Goal: Task Accomplishment & Management: Use online tool/utility

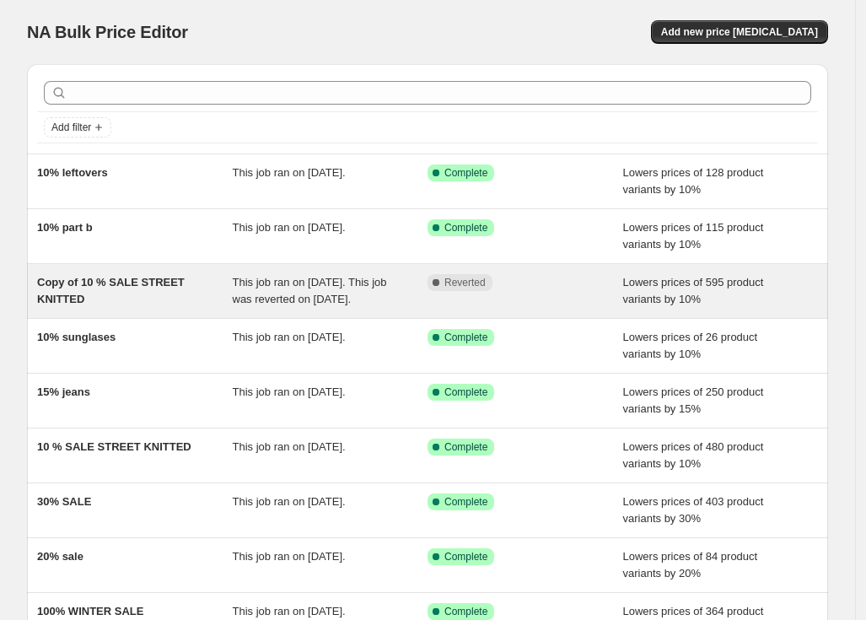
scroll to position [285, 0]
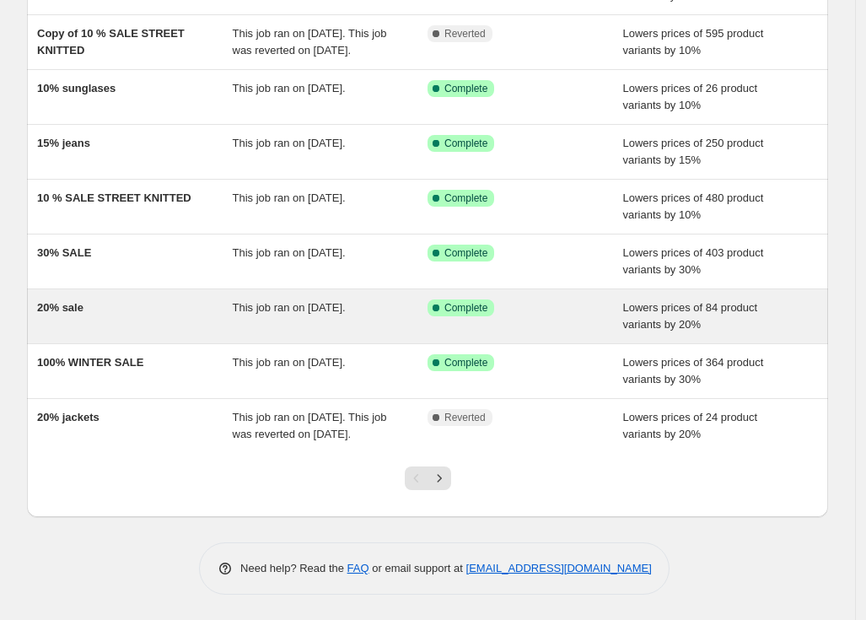
click at [257, 314] on div "This job ran on [DATE]." at bounding box center [331, 316] width 196 height 34
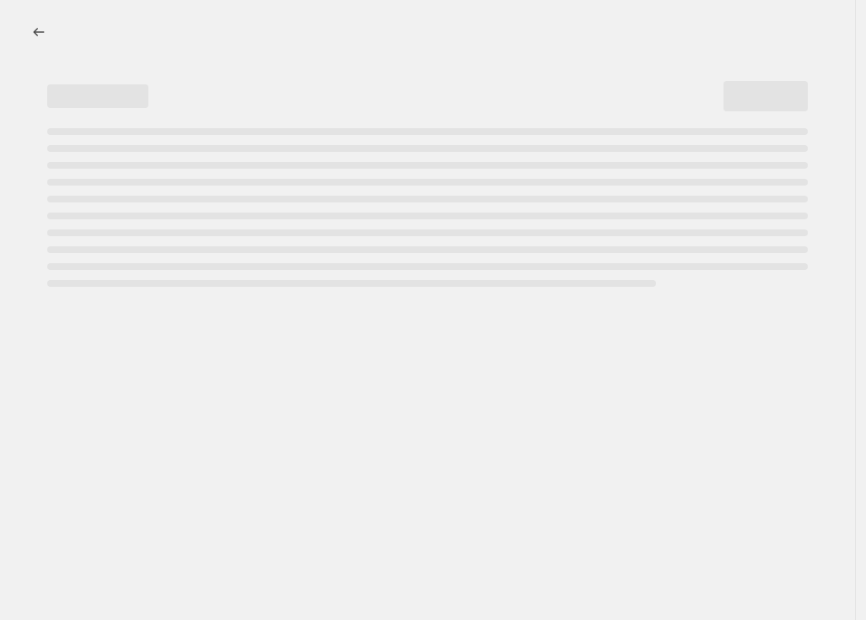
select select "percentage"
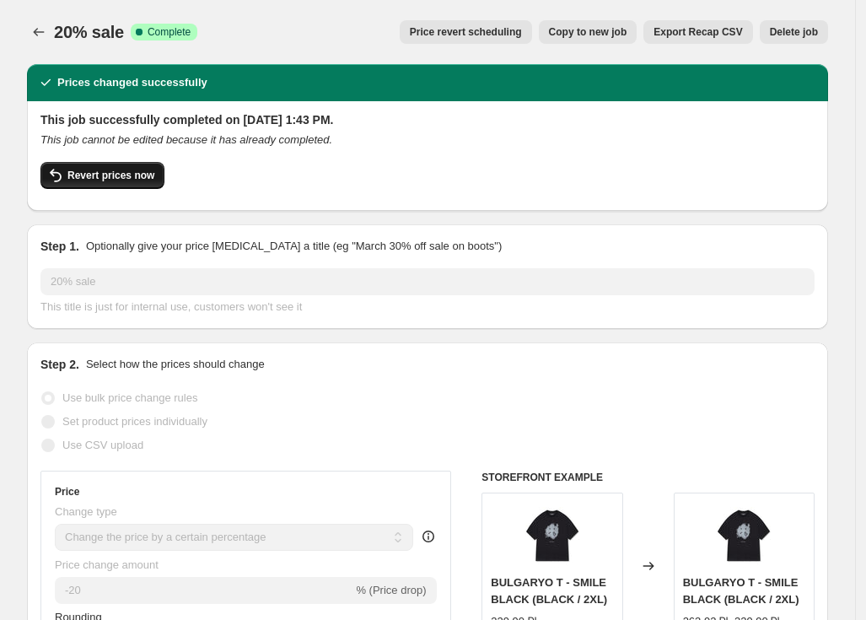
click at [106, 167] on button "Revert prices now" at bounding box center [102, 175] width 124 height 27
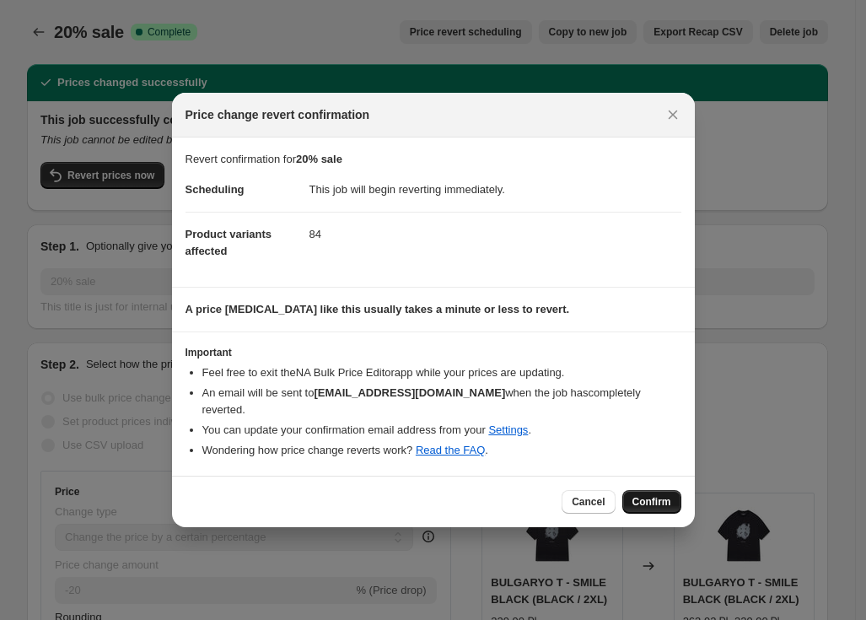
click at [647, 495] on span "Confirm" at bounding box center [651, 501] width 39 height 13
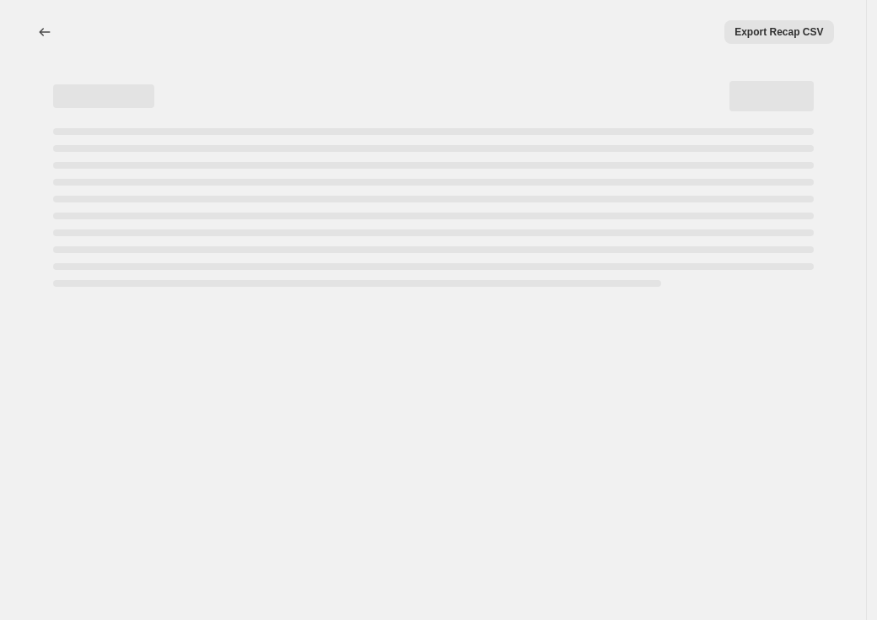
select select "percentage"
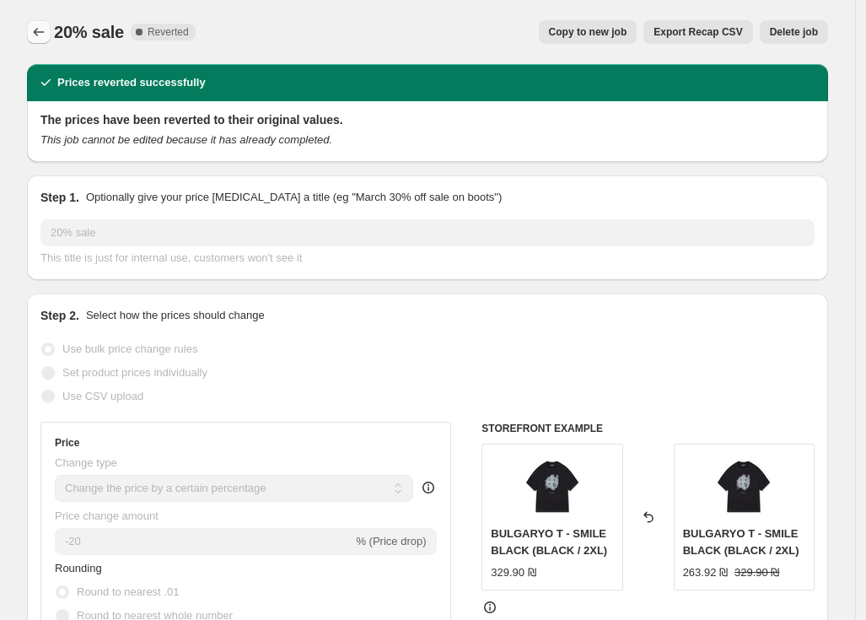
click at [45, 25] on icon "Price change jobs" at bounding box center [38, 32] width 17 height 17
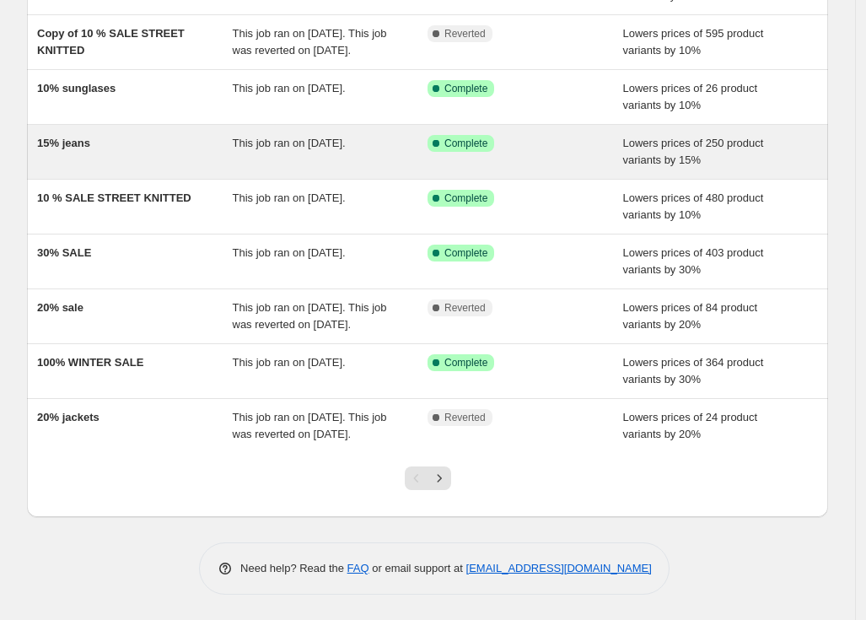
scroll to position [302, 0]
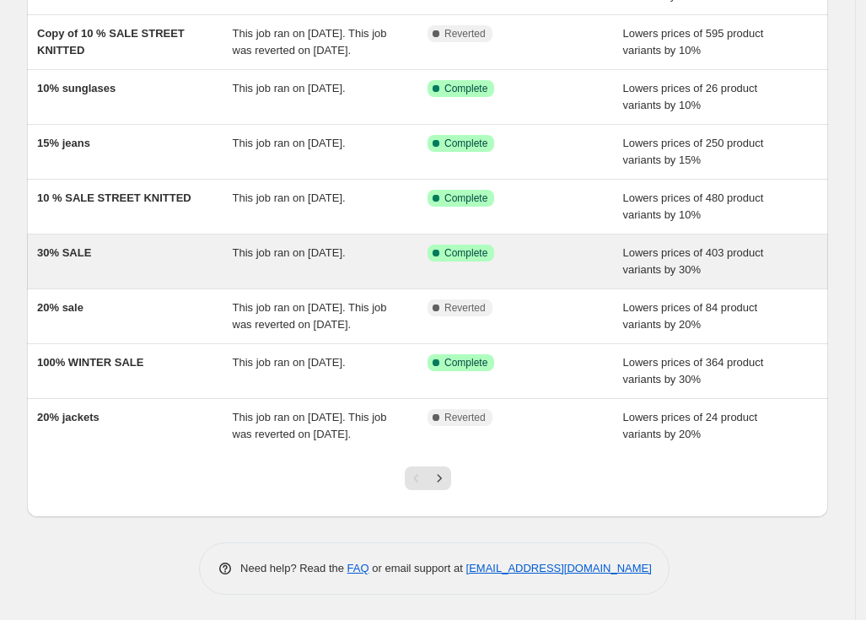
click at [331, 246] on span "This job ran on [DATE]." at bounding box center [289, 252] width 113 height 13
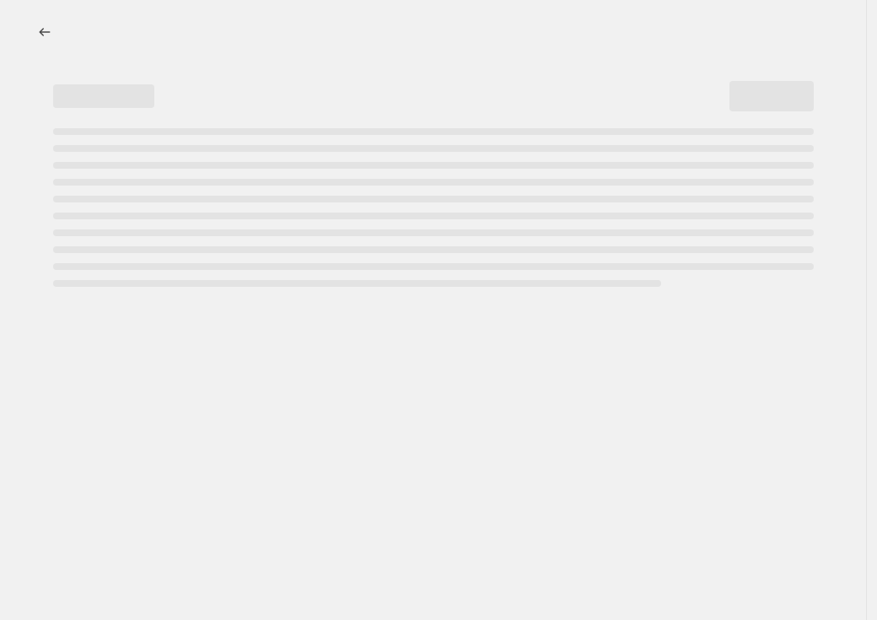
select select "percentage"
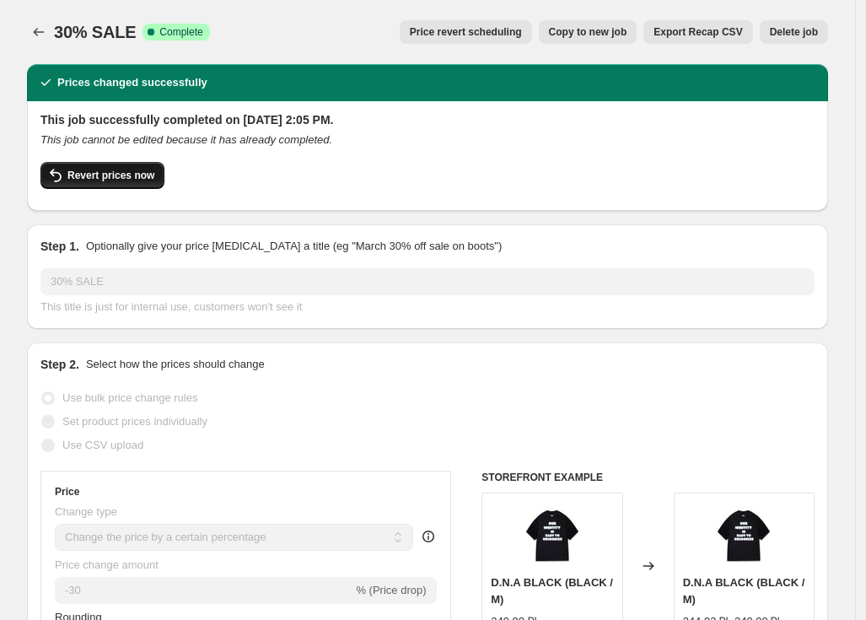
click at [127, 173] on span "Revert prices now" at bounding box center [110, 175] width 87 height 13
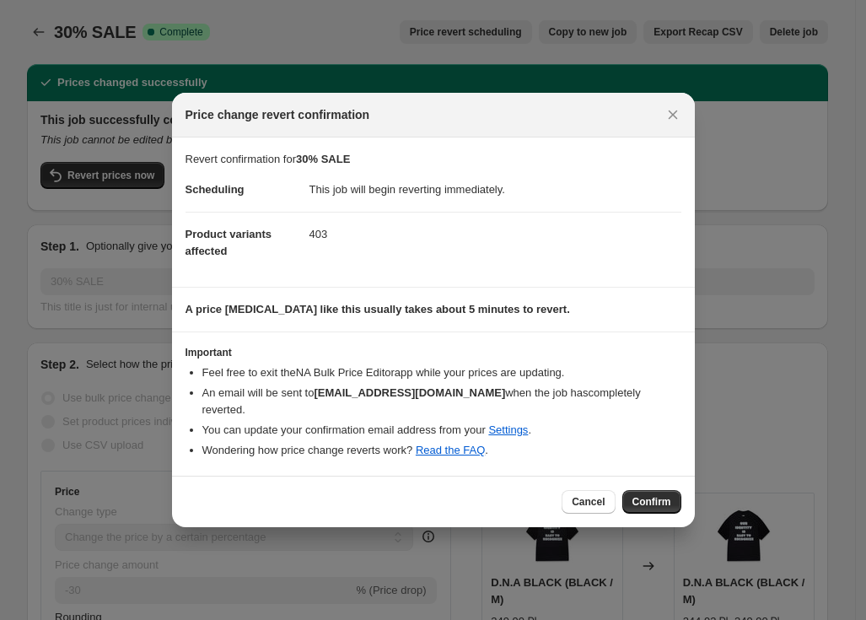
click at [660, 495] on span "Confirm" at bounding box center [651, 501] width 39 height 13
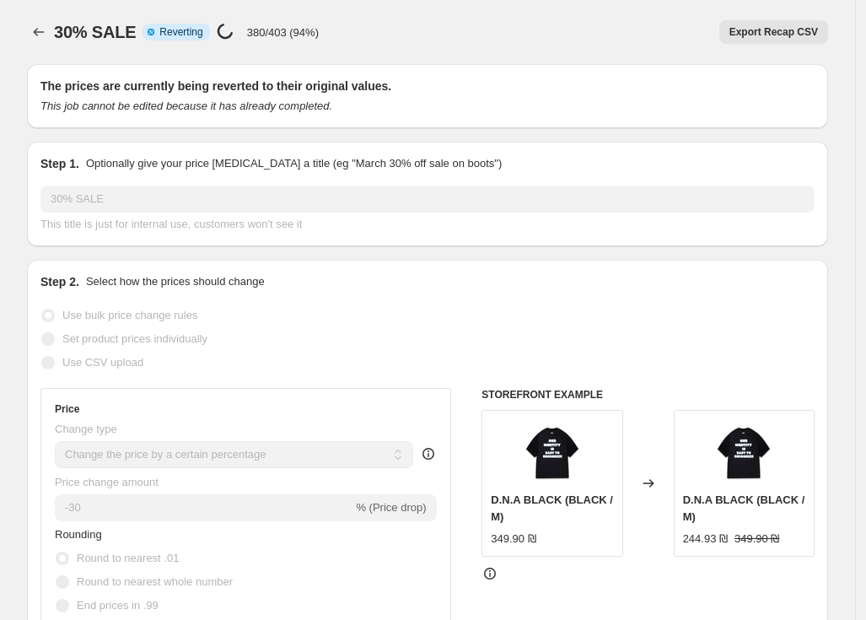
select select "percentage"
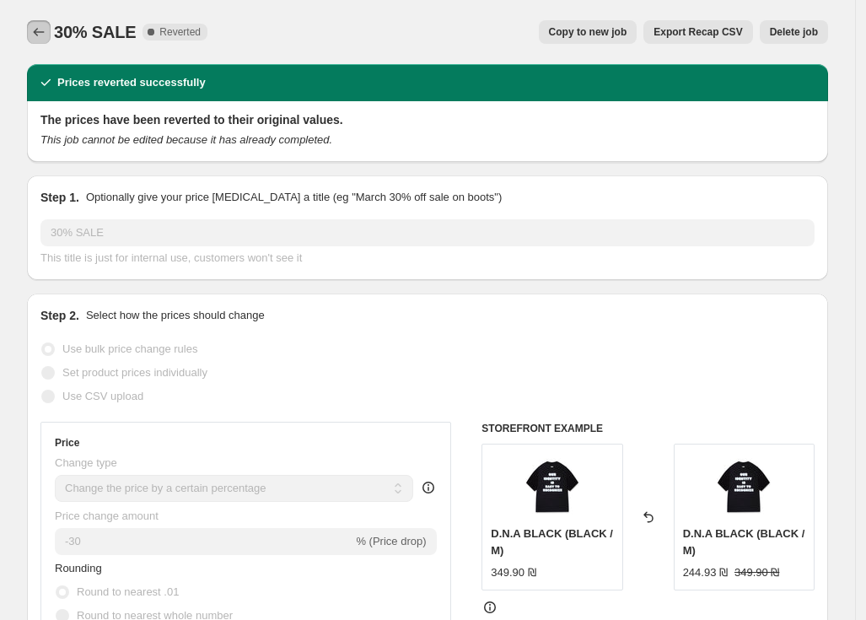
click at [32, 34] on button "Price change jobs" at bounding box center [39, 32] width 24 height 24
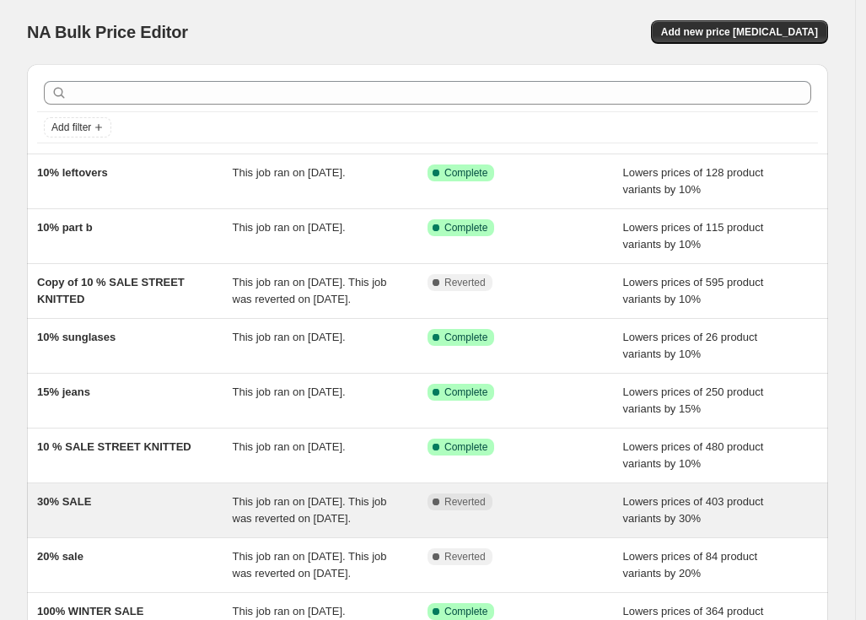
scroll to position [105, 0]
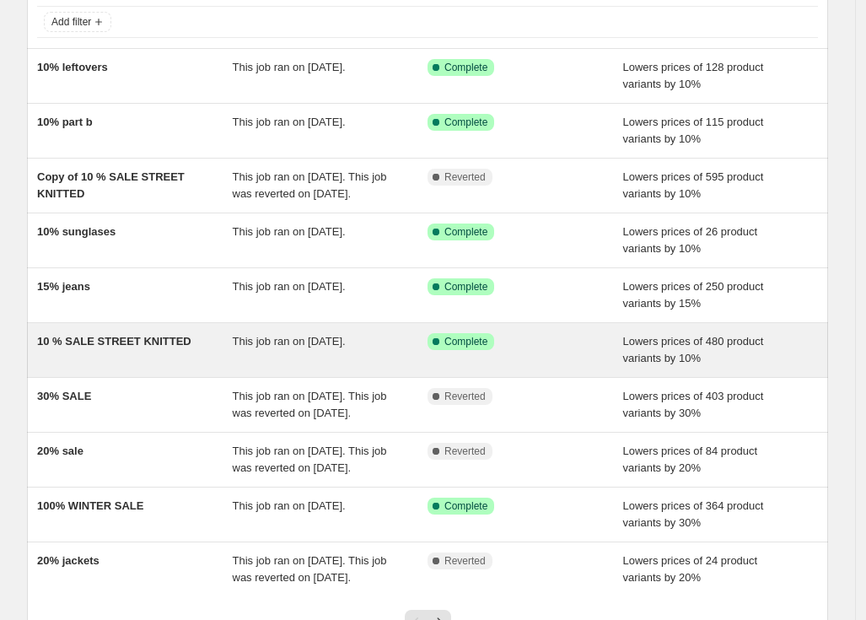
click at [230, 367] on div "10 % SALE STREET KNITTED" at bounding box center [135, 350] width 196 height 34
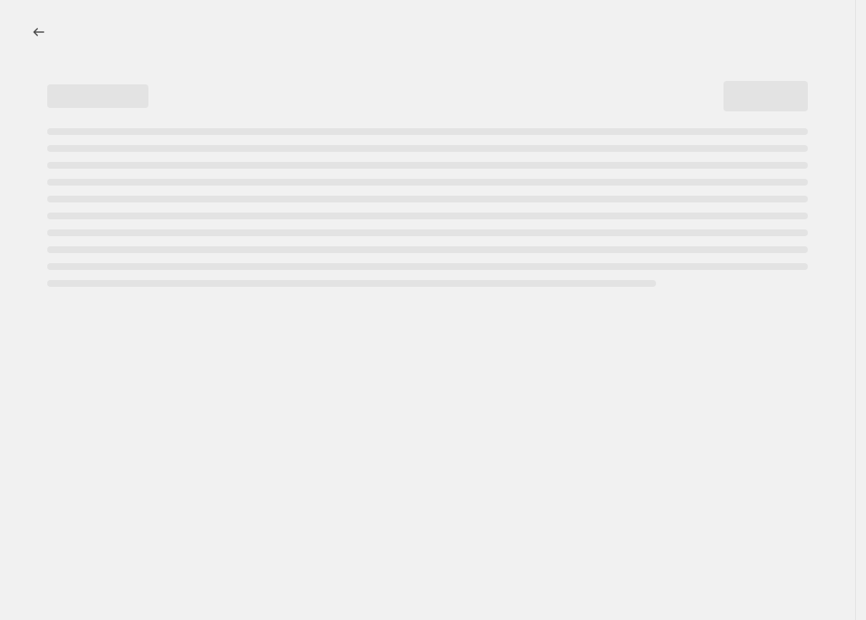
select select "percentage"
select select "collection"
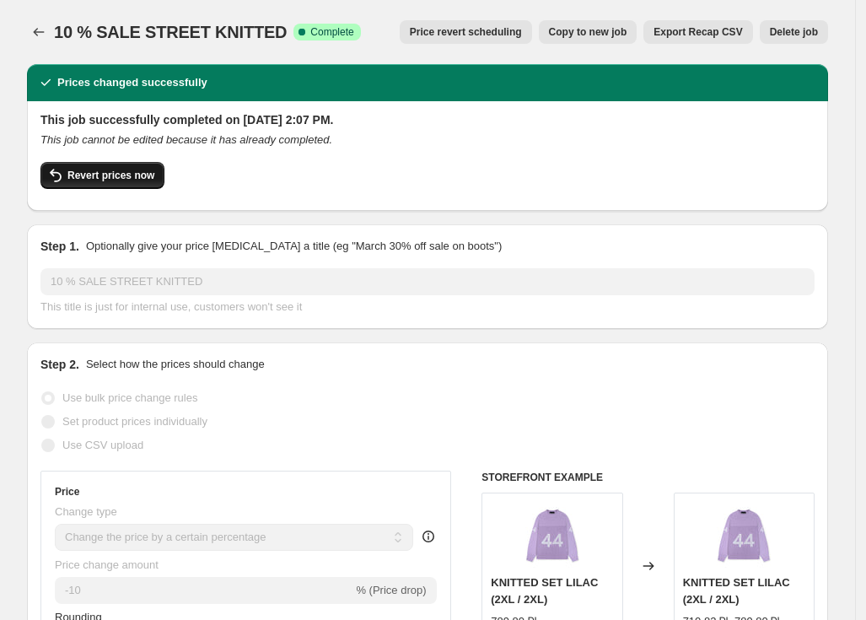
click at [94, 172] on span "Revert prices now" at bounding box center [110, 175] width 87 height 13
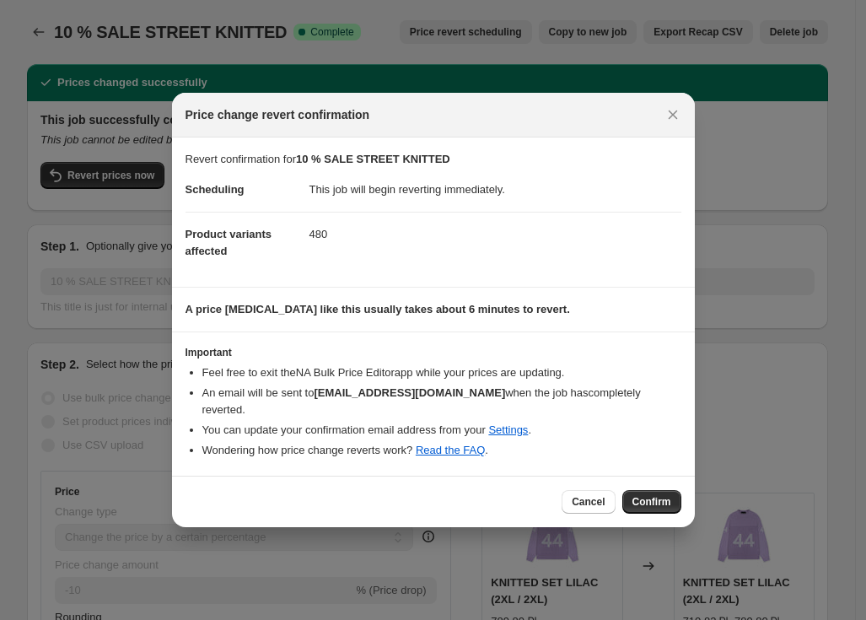
click at [656, 495] on span "Confirm" at bounding box center [651, 501] width 39 height 13
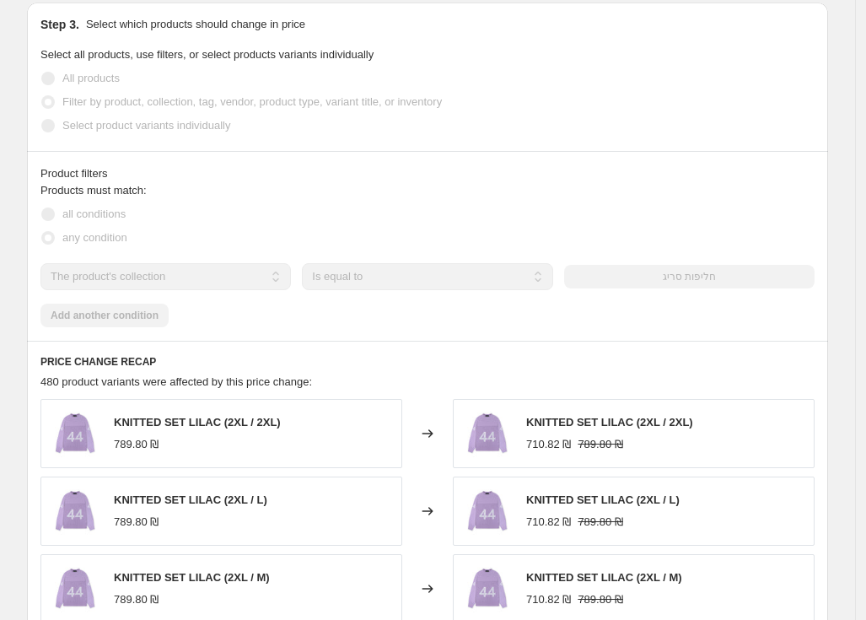
scroll to position [848, 0]
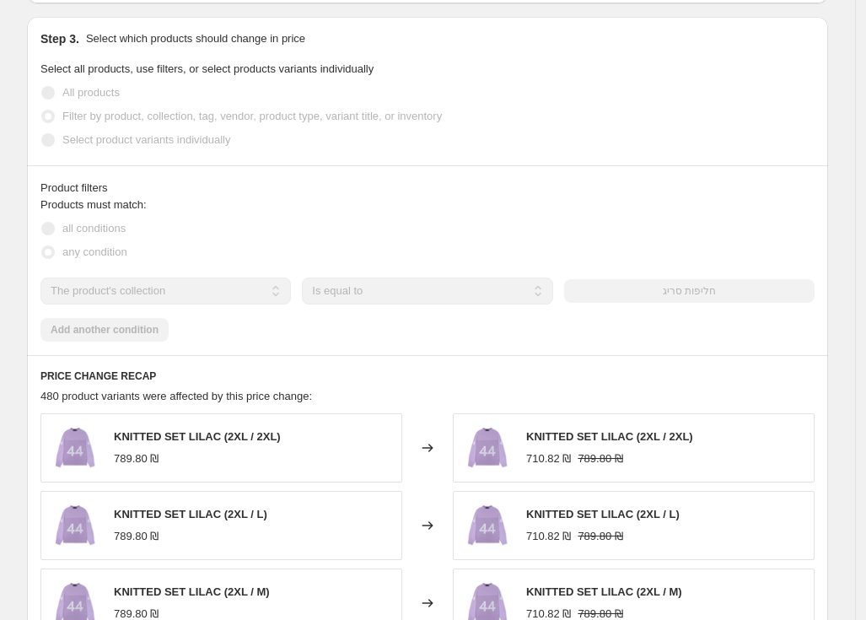
click at [750, 386] on div "PRICE CHANGE RECAP 480 product variants were affected by this price change: KNI…" at bounding box center [427, 599] width 801 height 488
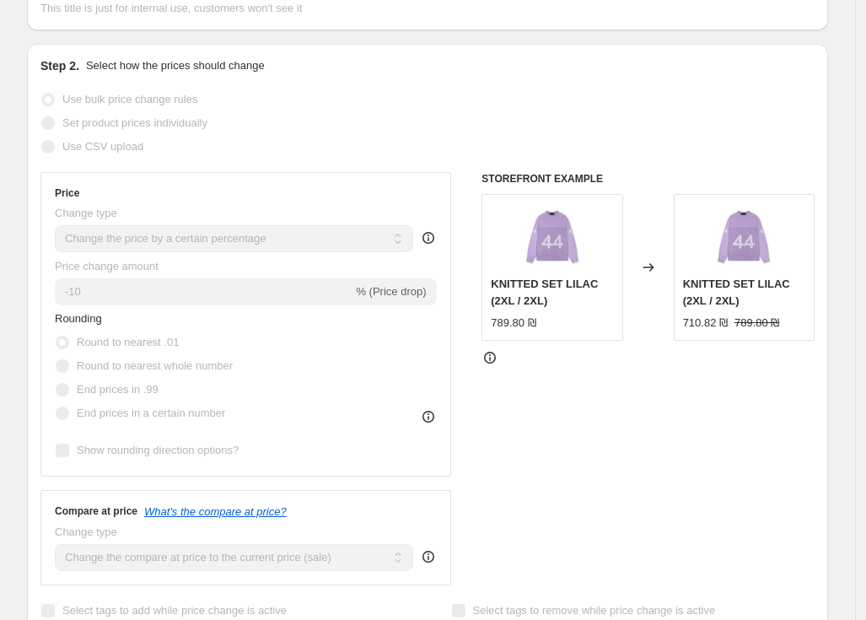
scroll to position [0, 0]
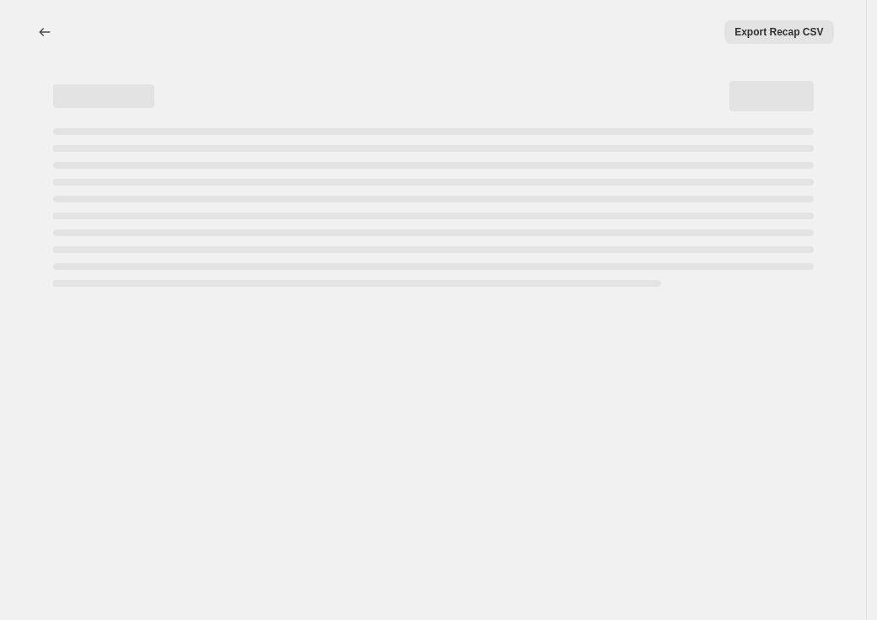
select select "percentage"
select select "collection"
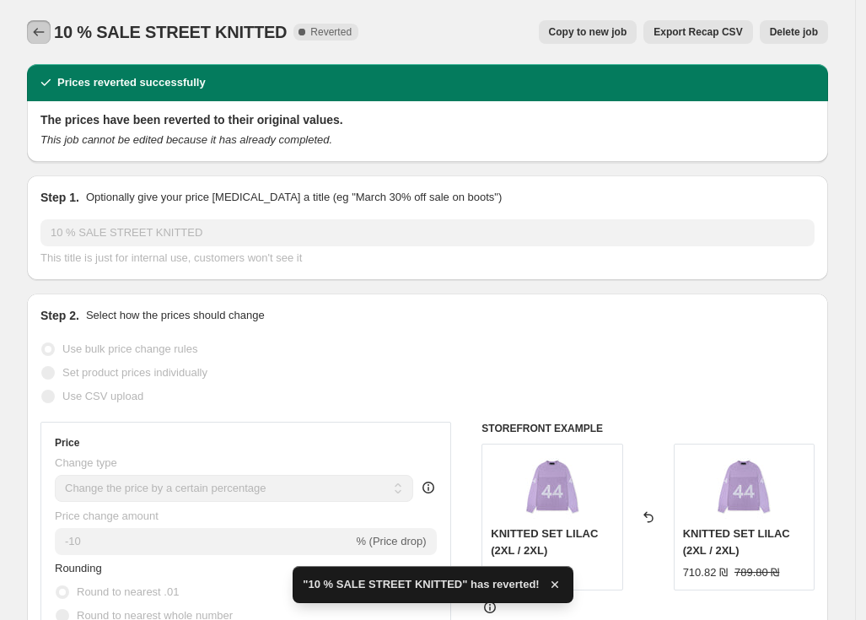
click at [40, 35] on icon "Price change jobs" at bounding box center [38, 32] width 17 height 17
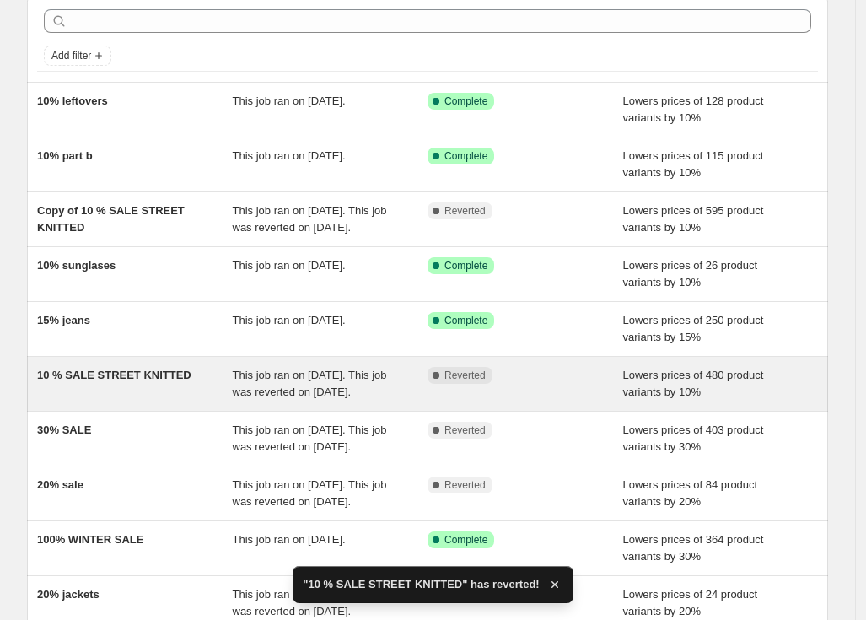
scroll to position [105, 0]
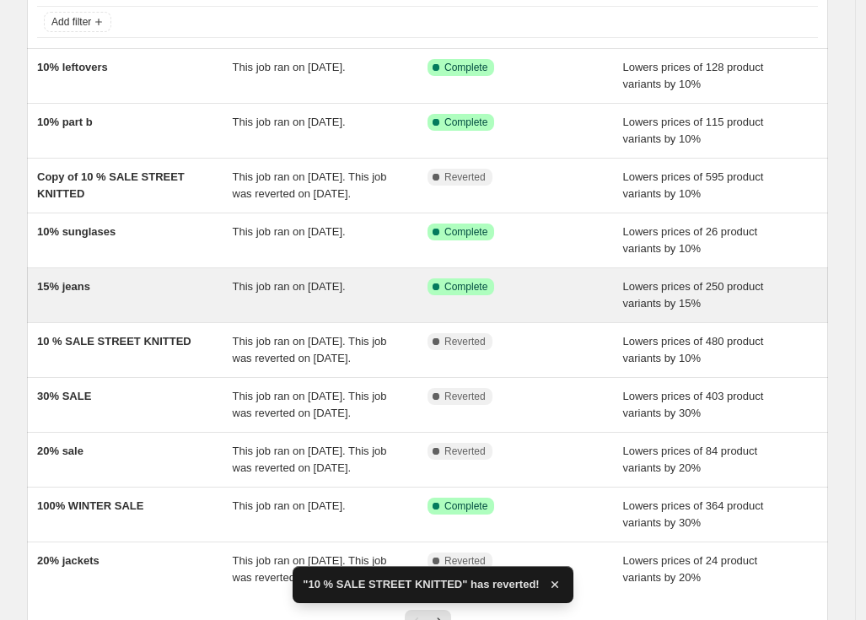
click at [323, 293] on span "This job ran on [DATE]." at bounding box center [289, 286] width 113 height 13
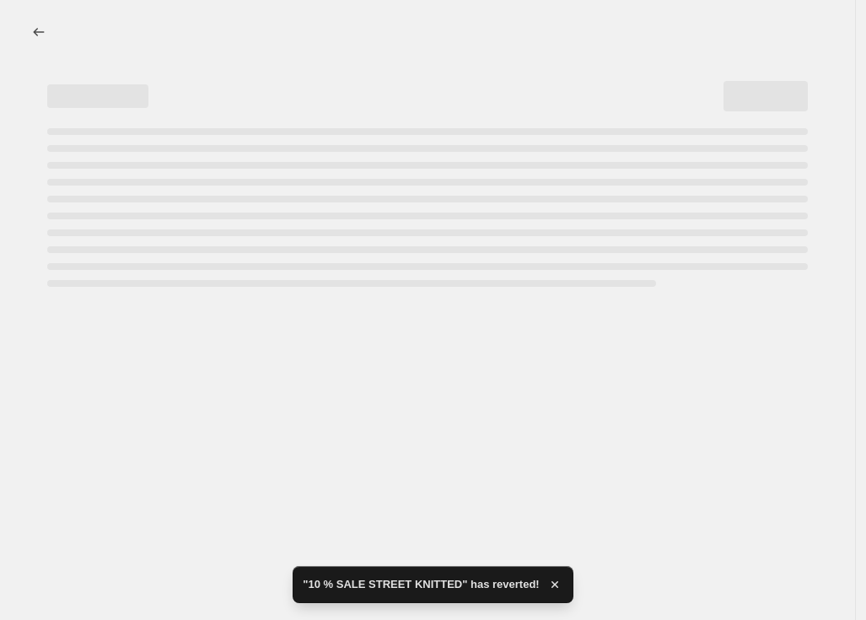
select select "percentage"
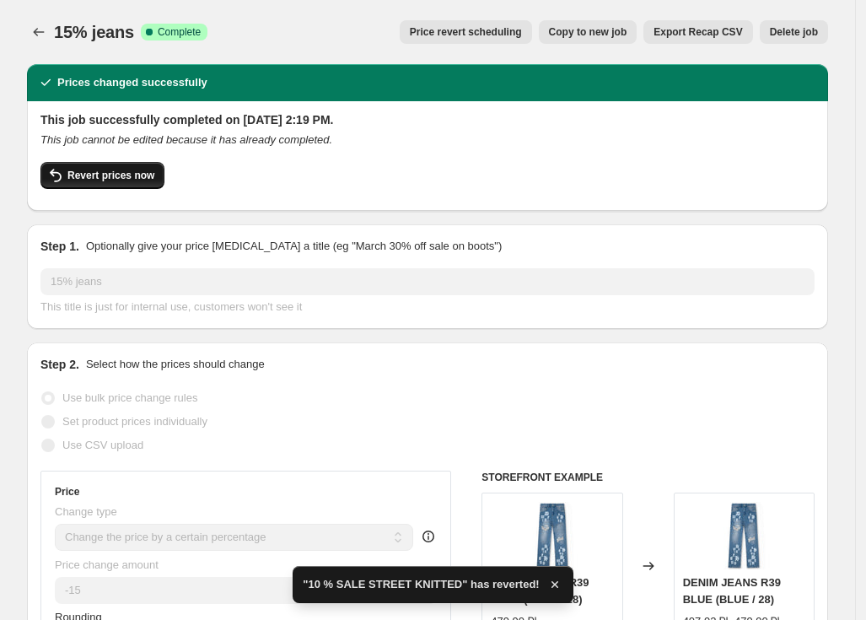
click at [135, 164] on button "Revert prices now" at bounding box center [102, 175] width 124 height 27
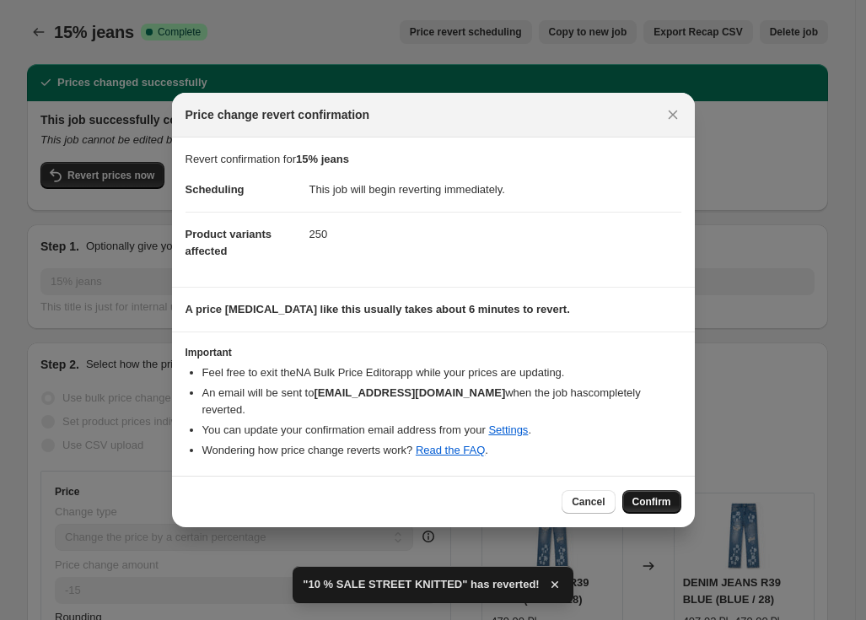
click at [637, 490] on button "Confirm" at bounding box center [651, 502] width 59 height 24
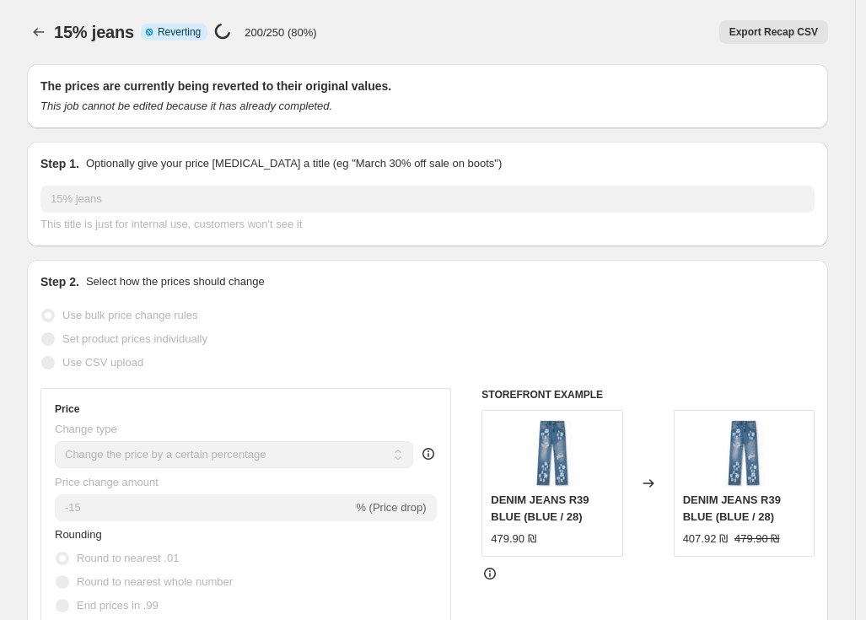
select select "percentage"
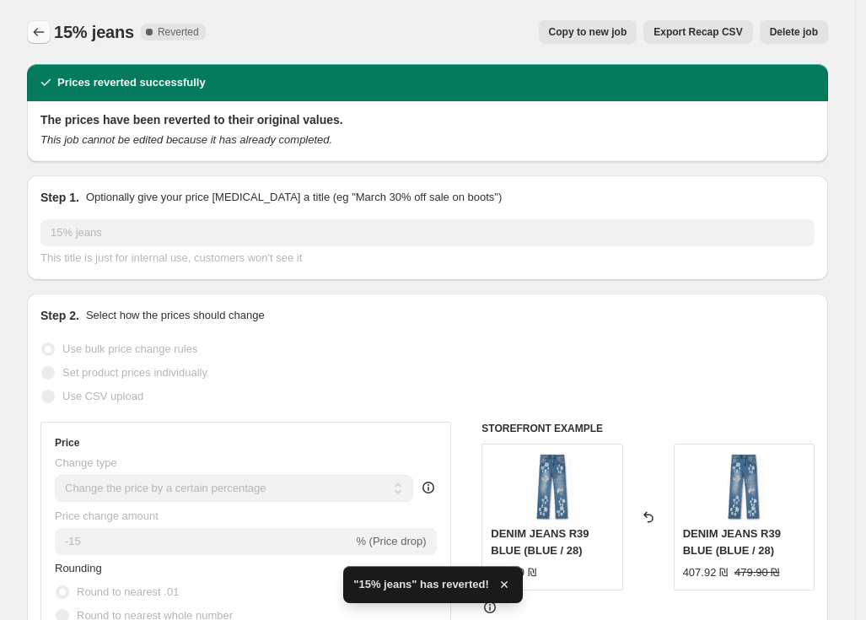
click at [47, 29] on icon "Price change jobs" at bounding box center [38, 32] width 17 height 17
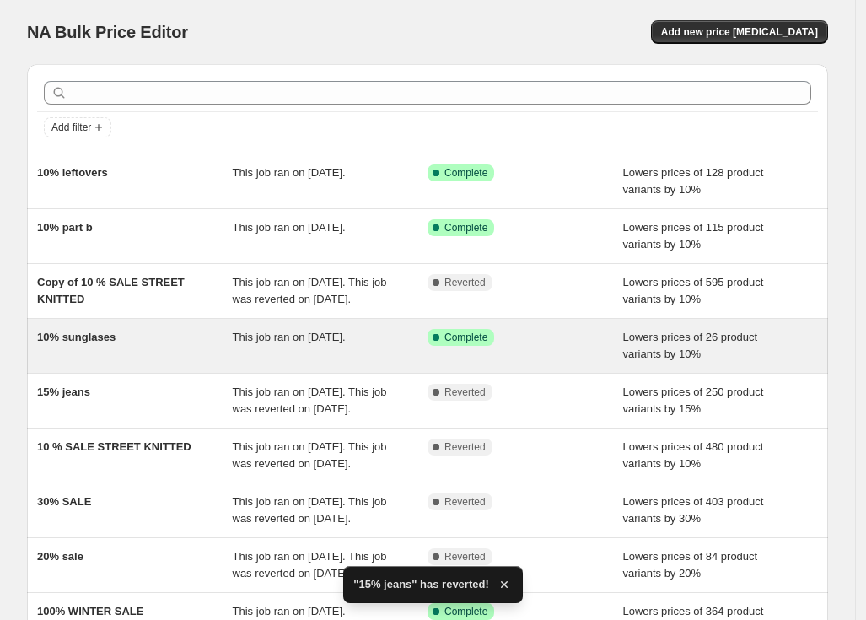
click at [199, 363] on div "10% sunglases" at bounding box center [135, 346] width 196 height 34
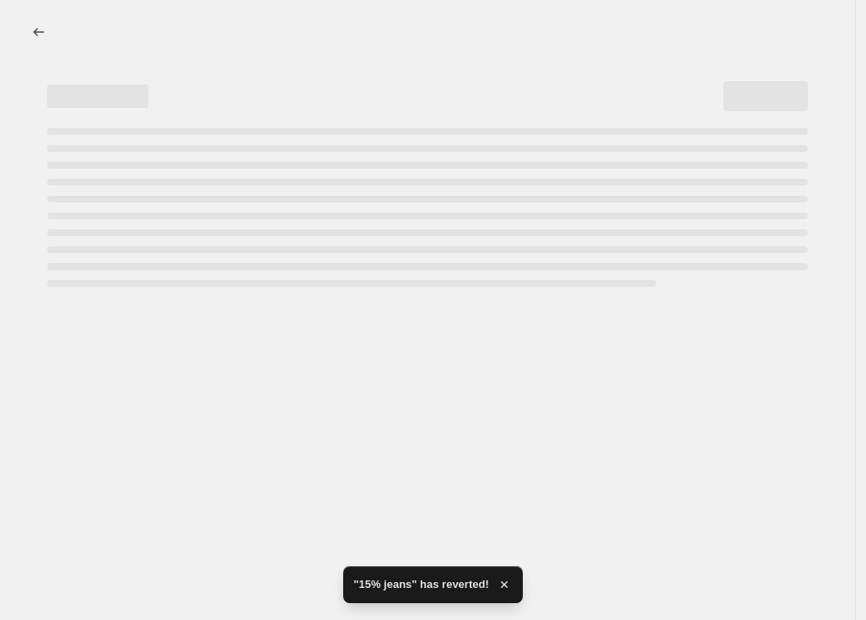
select select "percentage"
select select "collection"
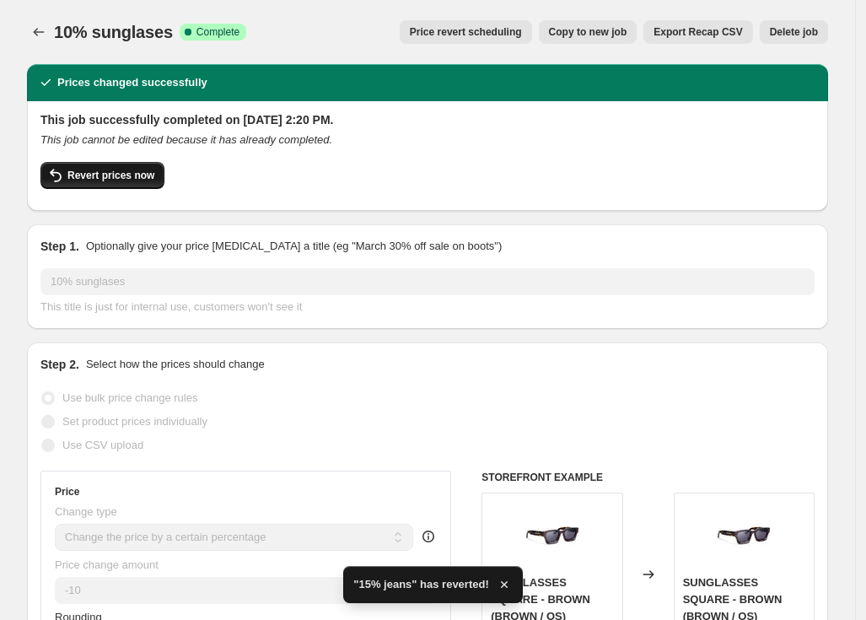
click at [110, 165] on button "Revert prices now" at bounding box center [102, 175] width 124 height 27
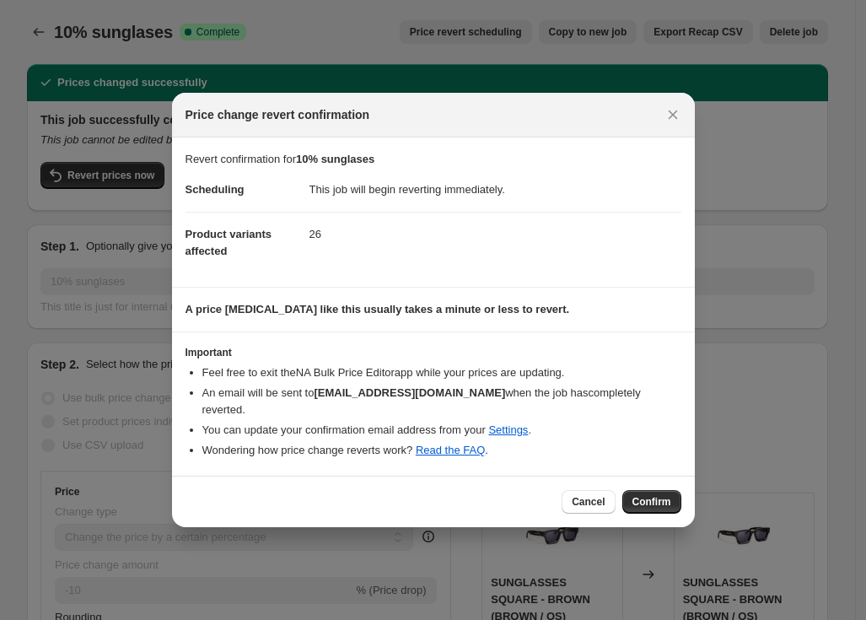
click at [642, 477] on div "Cancel Confirm" at bounding box center [433, 501] width 523 height 51
click at [635, 500] on span "Confirm" at bounding box center [651, 501] width 39 height 13
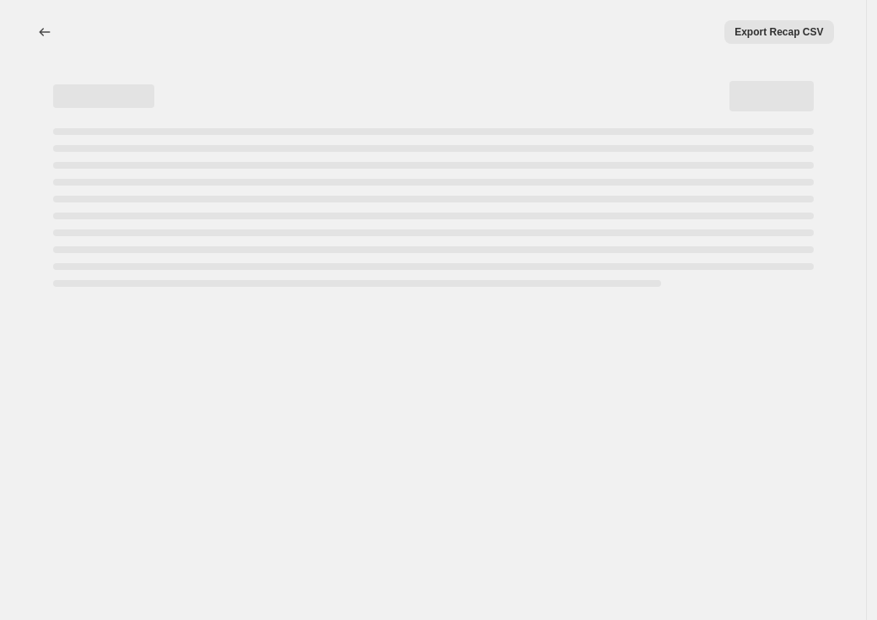
select select "percentage"
select select "collection"
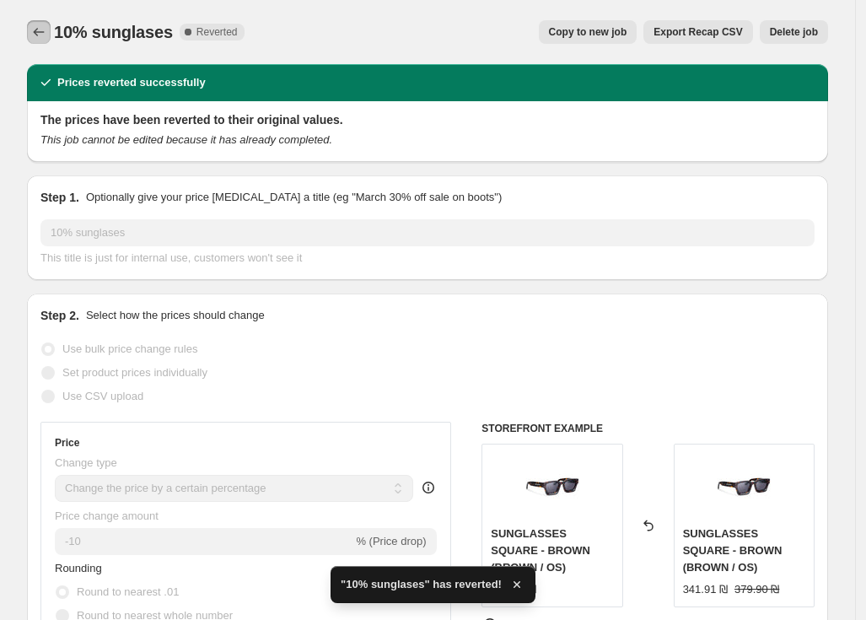
click at [47, 30] on icon "Price change jobs" at bounding box center [38, 32] width 17 height 17
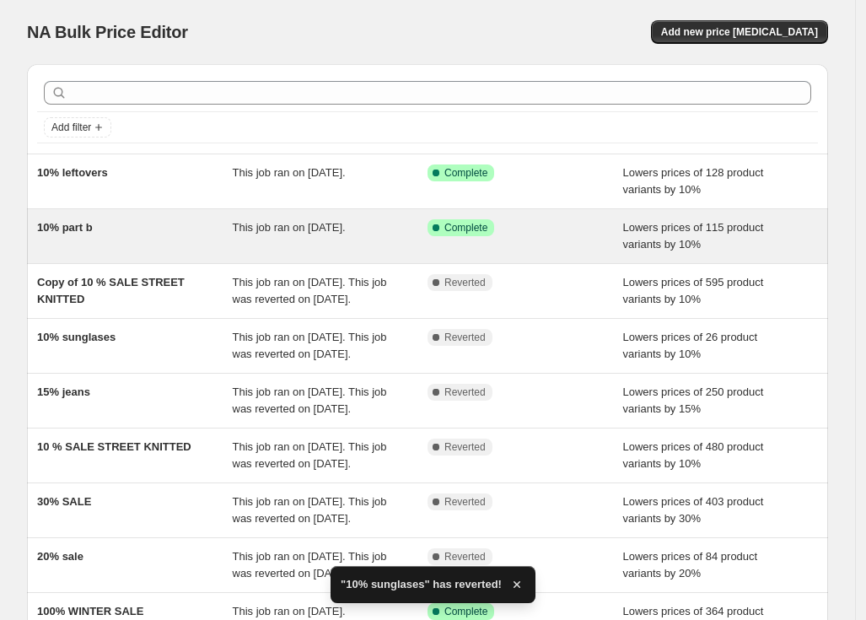
click at [277, 210] on div "10% part b This job ran on [DATE]. Success Complete Complete Lowers prices of 1…" at bounding box center [427, 236] width 801 height 54
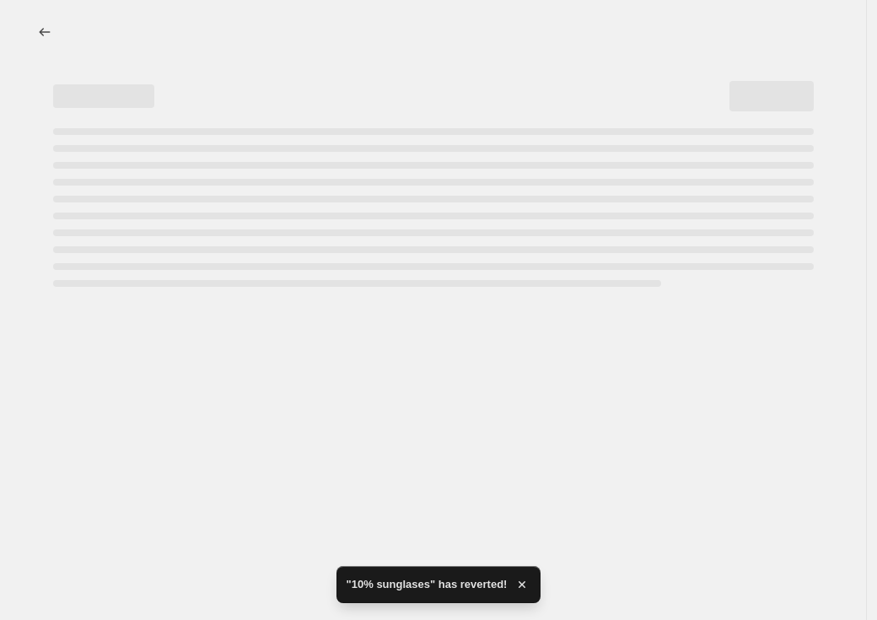
select select "percentage"
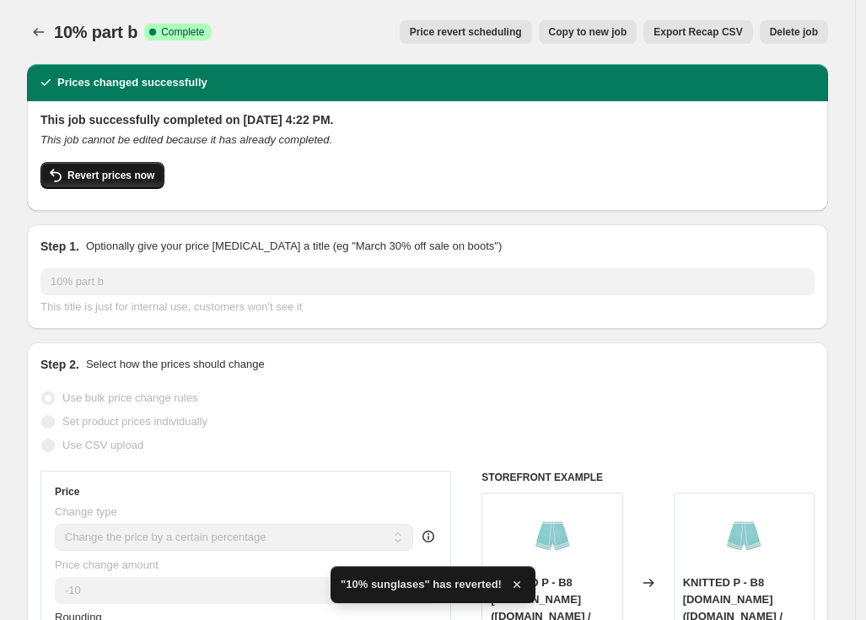
click at [154, 173] on button "Revert prices now" at bounding box center [102, 175] width 124 height 27
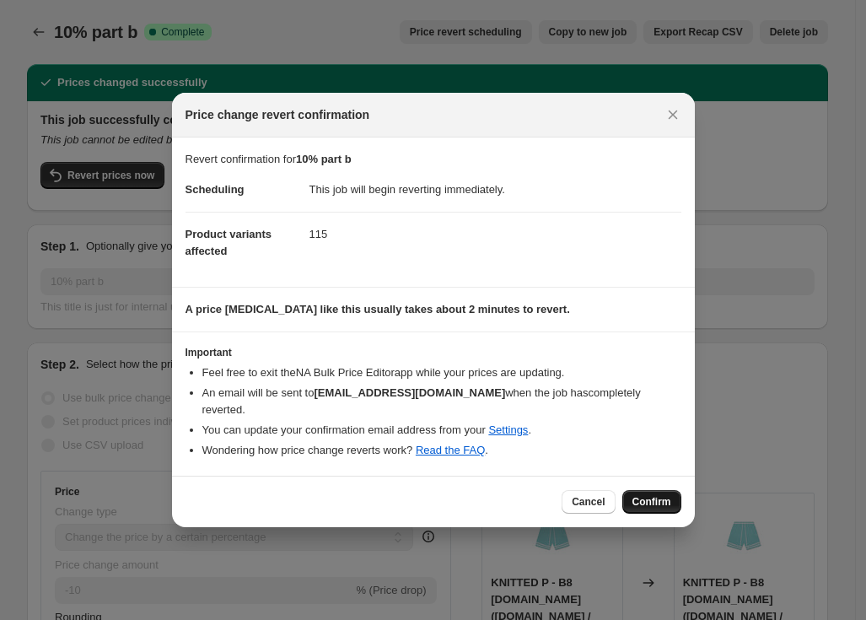
click at [631, 493] on button "Confirm" at bounding box center [651, 502] width 59 height 24
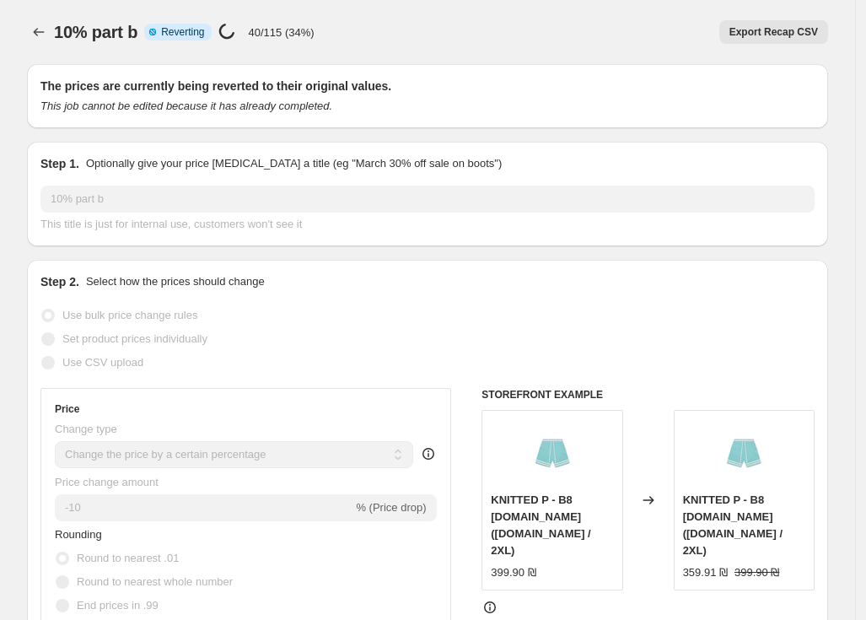
select select "percentage"
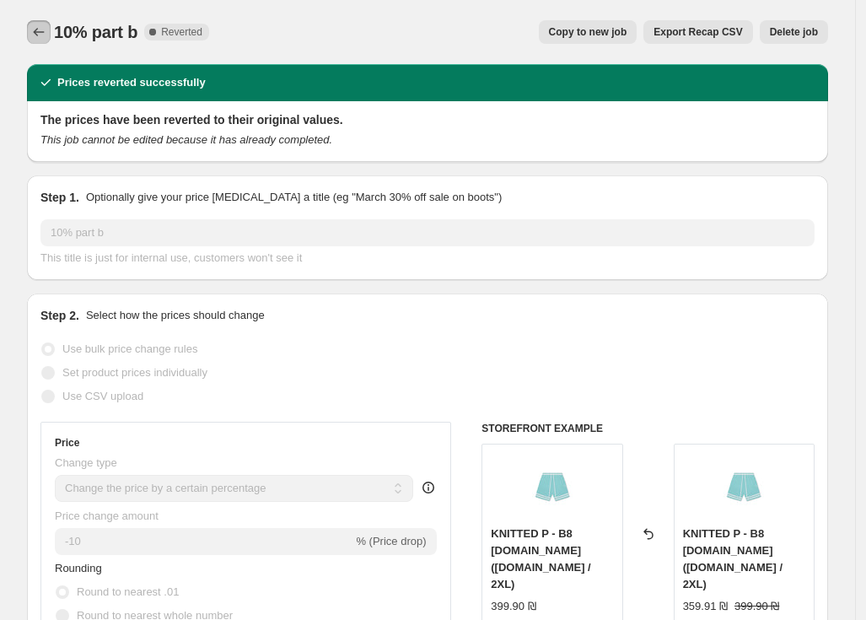
click at [47, 29] on icon "Price change jobs" at bounding box center [38, 32] width 17 height 17
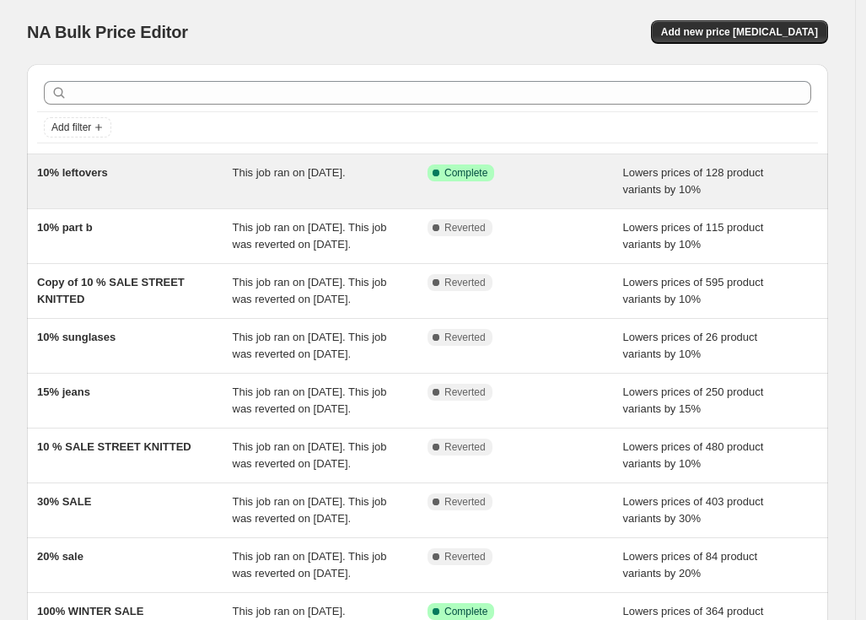
click at [329, 172] on span "This job ran on [DATE]." at bounding box center [289, 172] width 113 height 13
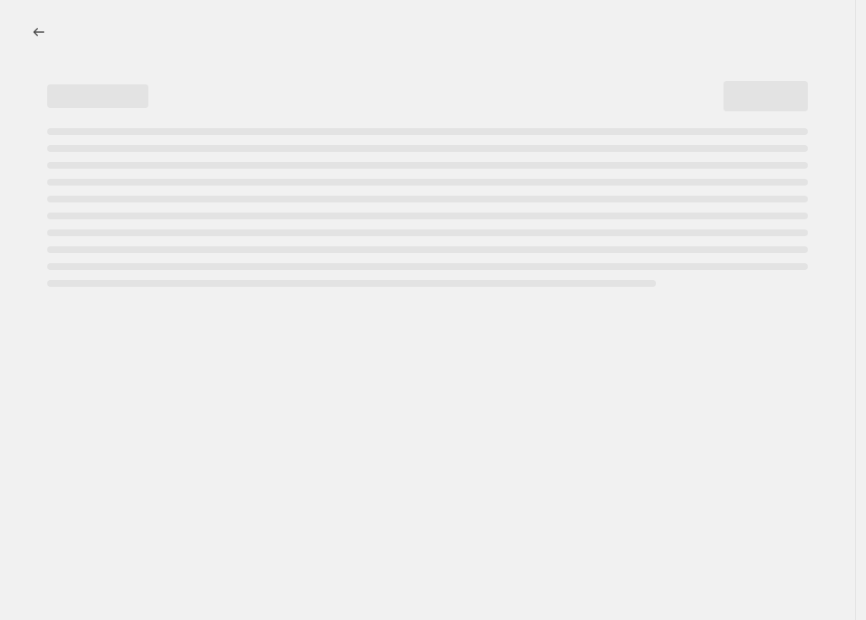
select select "percentage"
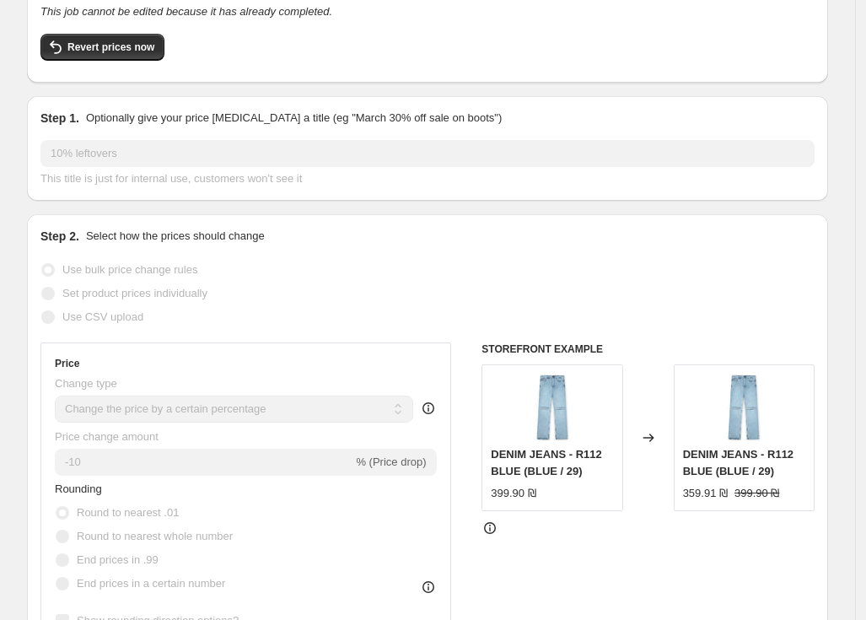
scroll to position [89, 0]
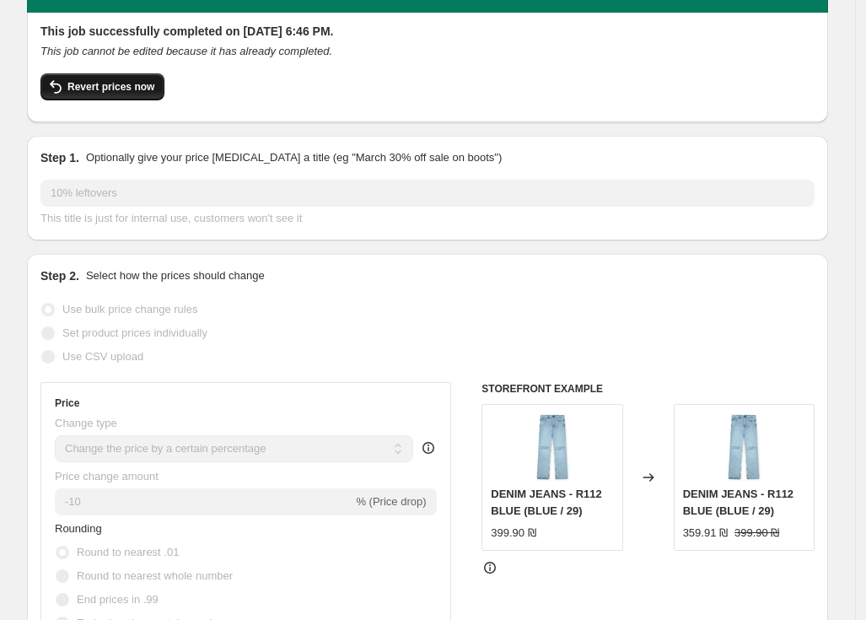
click at [99, 91] on span "Revert prices now" at bounding box center [110, 86] width 87 height 13
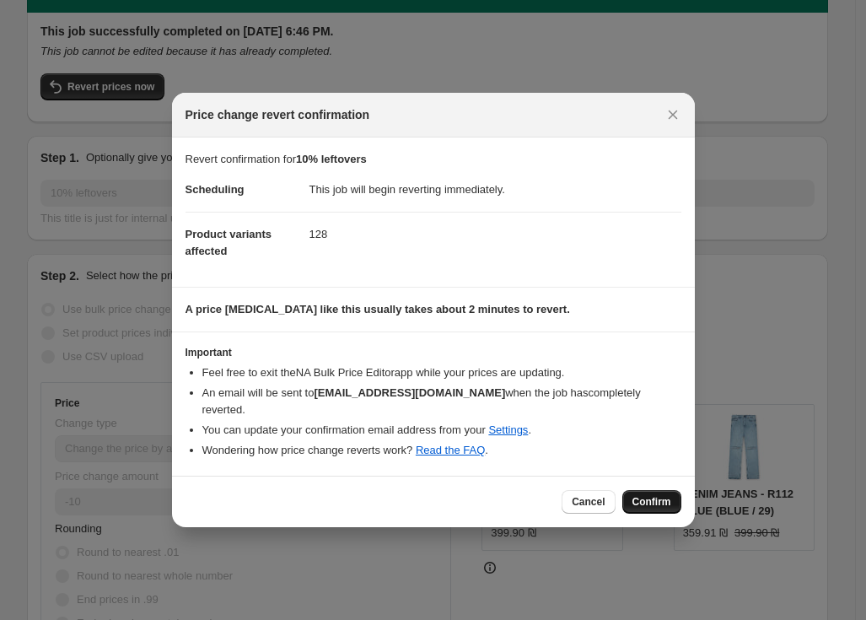
click at [663, 490] on button "Confirm" at bounding box center [651, 502] width 59 height 24
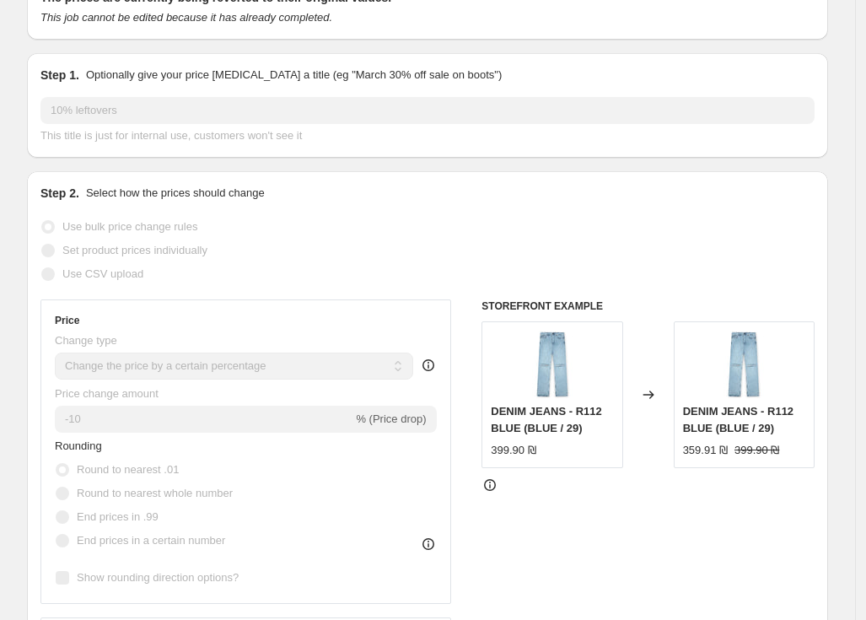
select select "percentage"
